Goal: Transaction & Acquisition: Purchase product/service

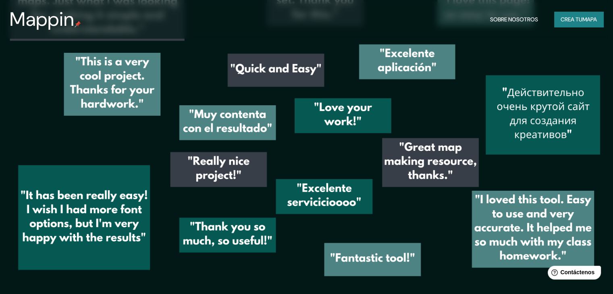
scroll to position [1191, 0]
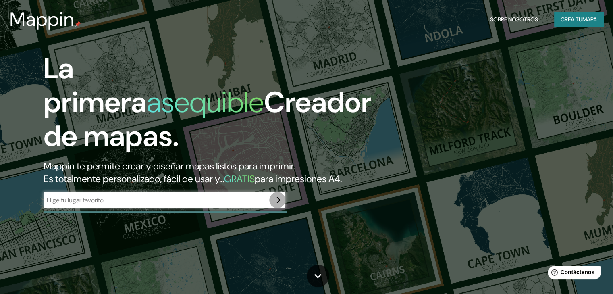
click at [274, 205] on icon "button" at bounding box center [277, 200] width 10 height 10
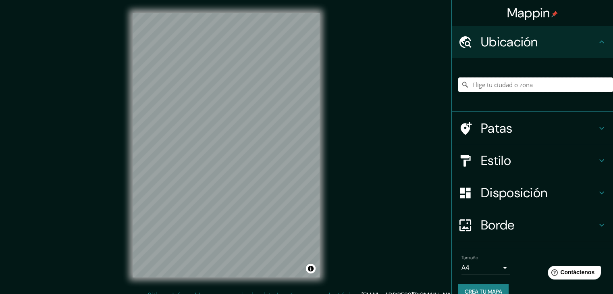
click at [483, 83] on input "Elige tu ciudad o zona" at bounding box center [535, 84] width 155 height 15
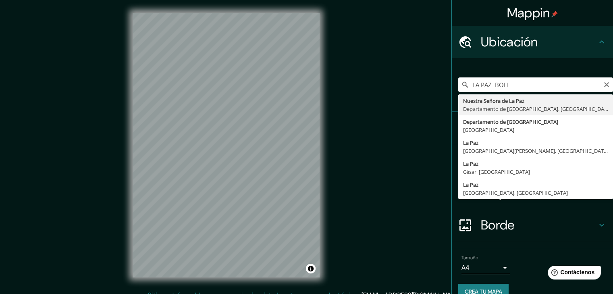
type input "Nuestra Señora de La Paz, Departamento de La Paz, Bolivia"
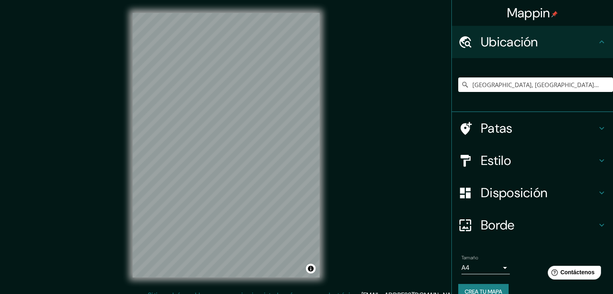
click at [501, 268] on body "Mappin Ubicación Nuestra Señora de La Paz, Departamento de La Paz, Bolivia Pata…" at bounding box center [306, 147] width 613 height 294
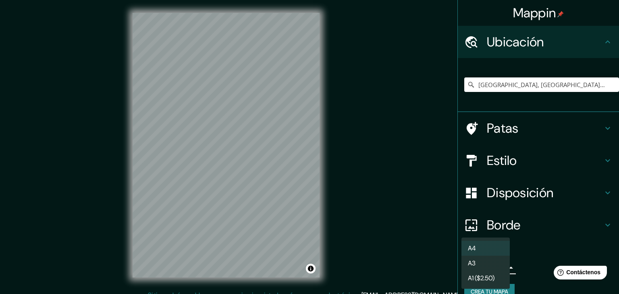
click at [391, 258] on div at bounding box center [309, 147] width 619 height 294
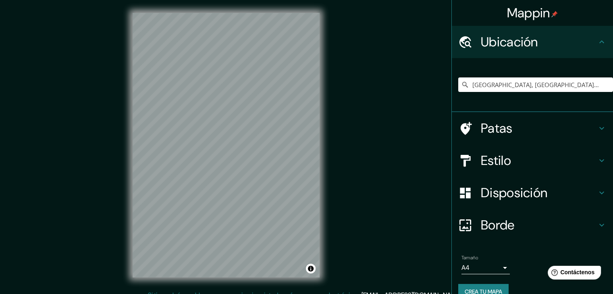
click at [526, 118] on div "Patas" at bounding box center [532, 128] width 161 height 32
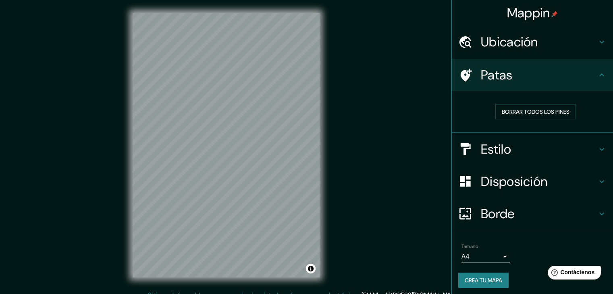
click at [519, 149] on h4 "Estilo" at bounding box center [539, 149] width 116 height 16
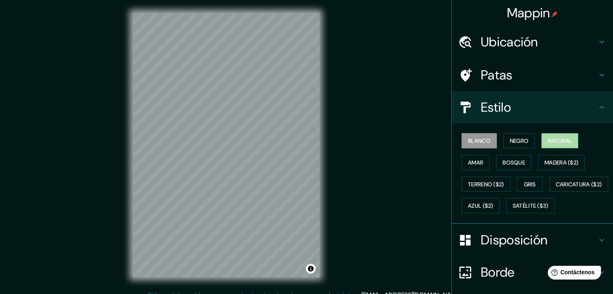
click at [541, 141] on button "Natural" at bounding box center [559, 140] width 37 height 15
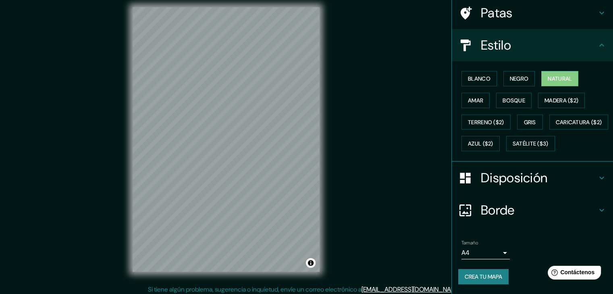
scroll to position [9, 0]
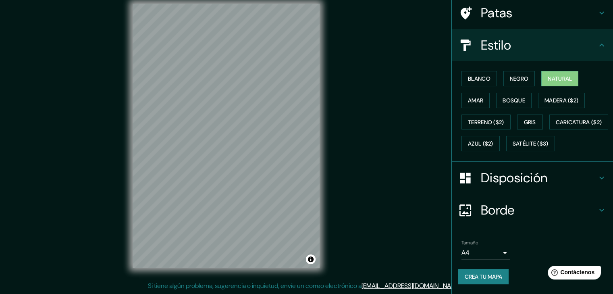
click at [500, 208] on font "Borde" at bounding box center [498, 210] width 34 height 17
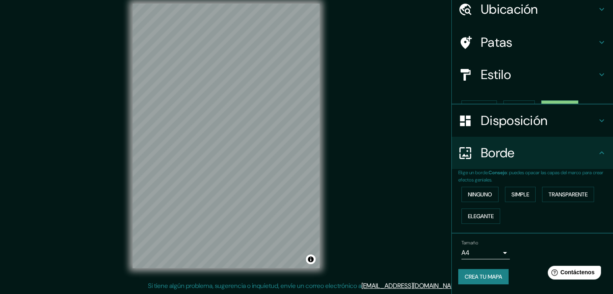
scroll to position [19, 0]
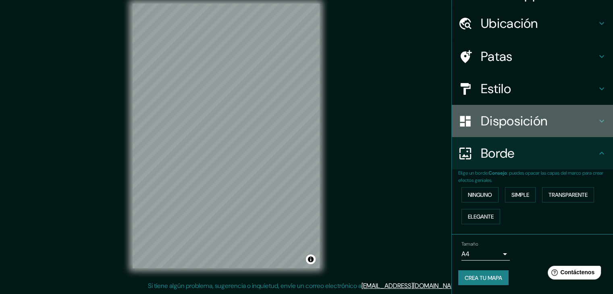
click at [493, 124] on font "Disposición" at bounding box center [514, 120] width 67 height 17
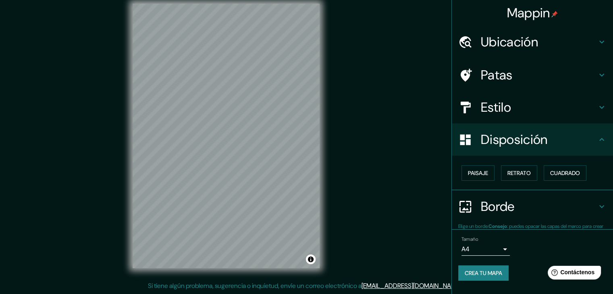
scroll to position [0, 0]
click at [513, 174] on font "Retrato" at bounding box center [518, 172] width 23 height 7
click at [478, 175] on font "Paisaje" at bounding box center [478, 172] width 20 height 7
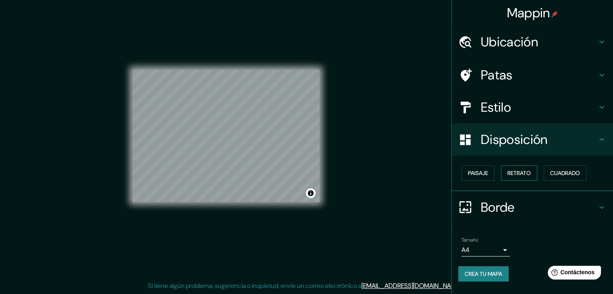
click at [523, 175] on font "Retrato" at bounding box center [518, 172] width 23 height 7
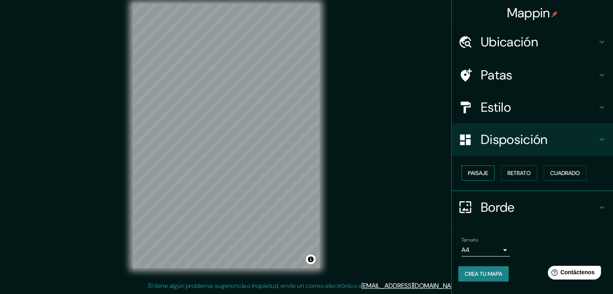
click at [475, 176] on font "Paisaje" at bounding box center [478, 172] width 20 height 7
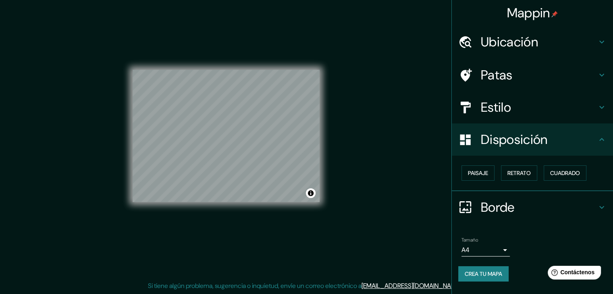
click at [497, 44] on font "Ubicación" at bounding box center [509, 41] width 57 height 17
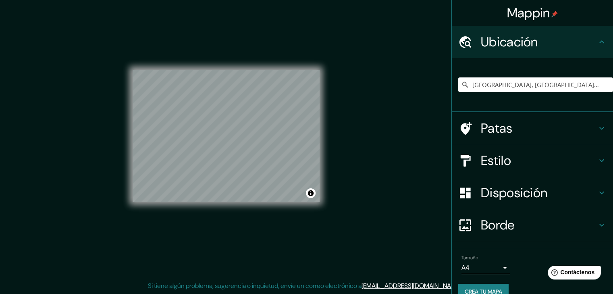
click at [500, 127] on font "Patas" at bounding box center [497, 128] width 32 height 17
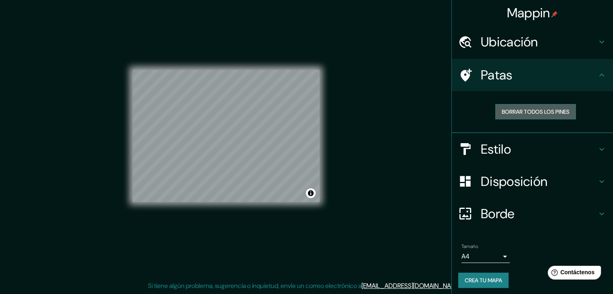
click at [518, 113] on font "Borrar todos los pines" at bounding box center [536, 111] width 68 height 7
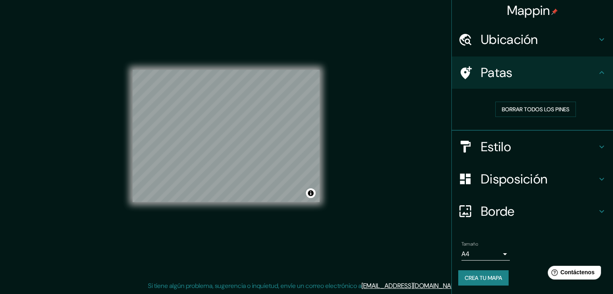
scroll to position [3, 0]
click at [474, 279] on font "Crea tu mapa" at bounding box center [483, 277] width 37 height 7
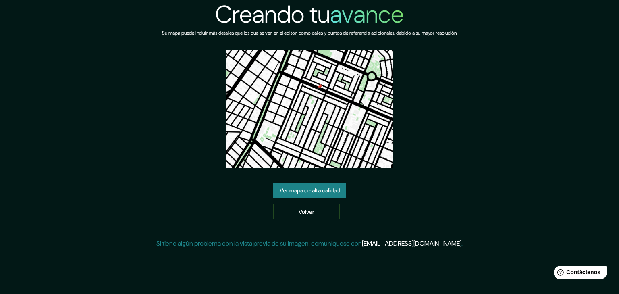
click at [317, 192] on font "Ver mapa de alta calidad" at bounding box center [310, 190] width 60 height 7
